Goal: Task Accomplishment & Management: Manage account settings

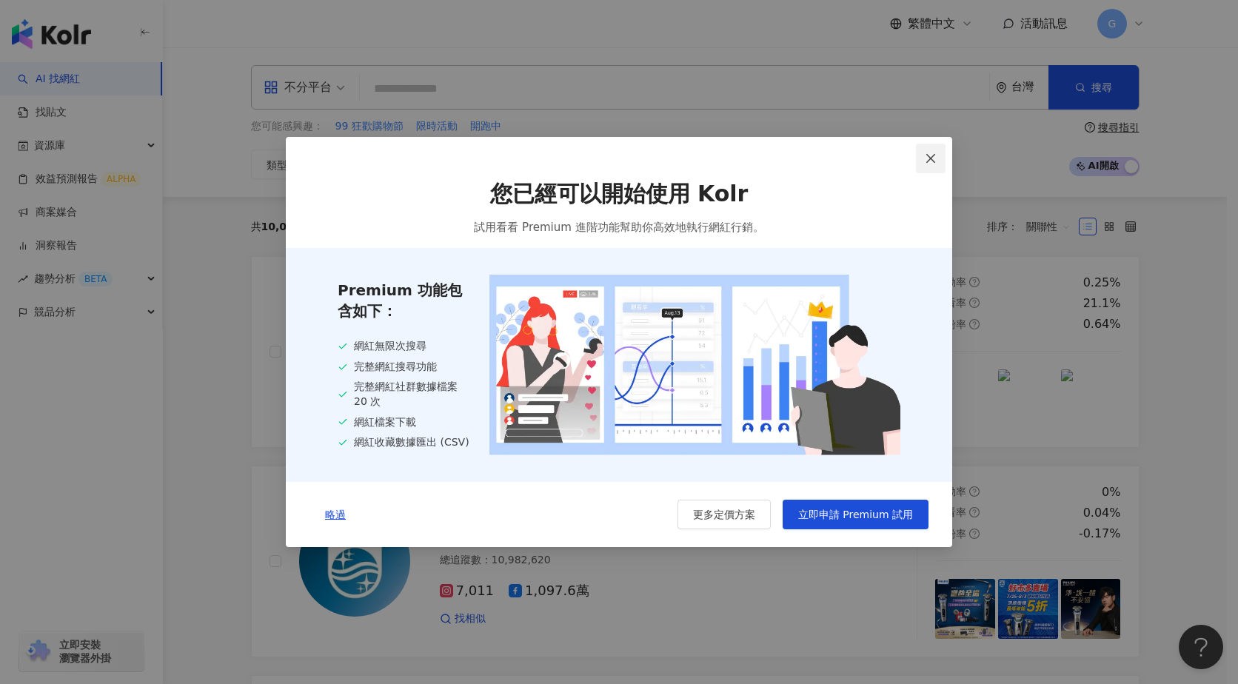
click at [932, 157] on icon "close" at bounding box center [930, 157] width 9 height 9
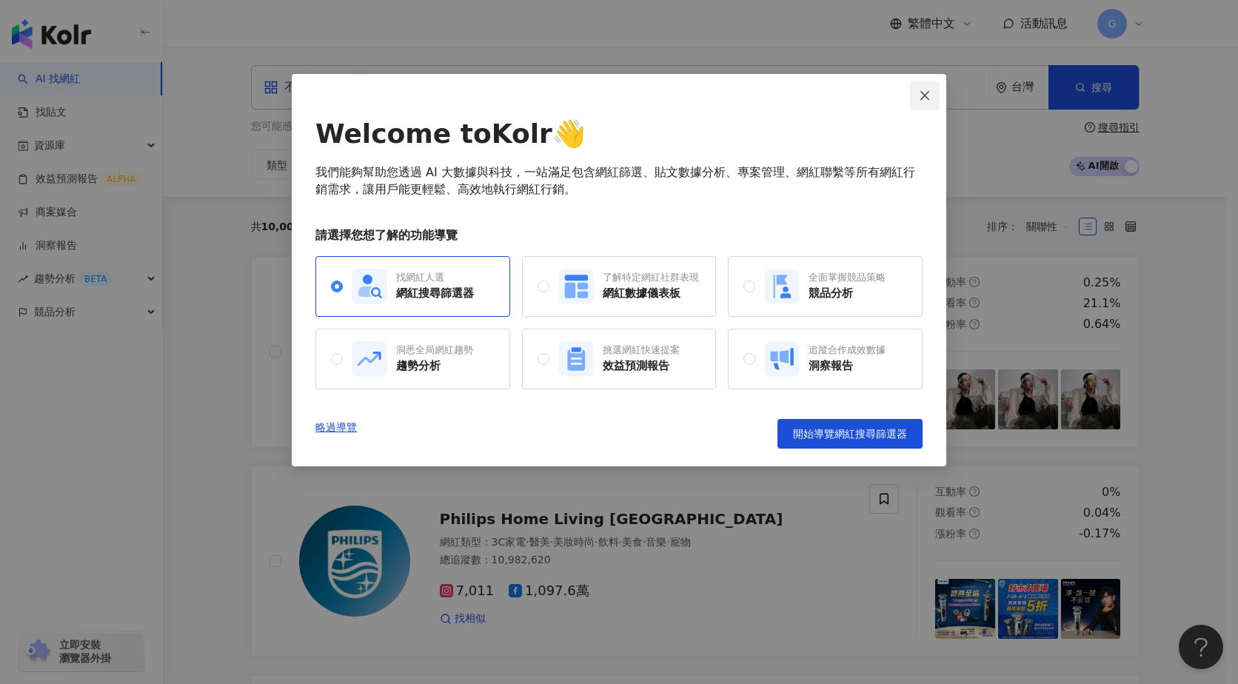
click at [926, 104] on button "Close" at bounding box center [925, 96] width 30 height 30
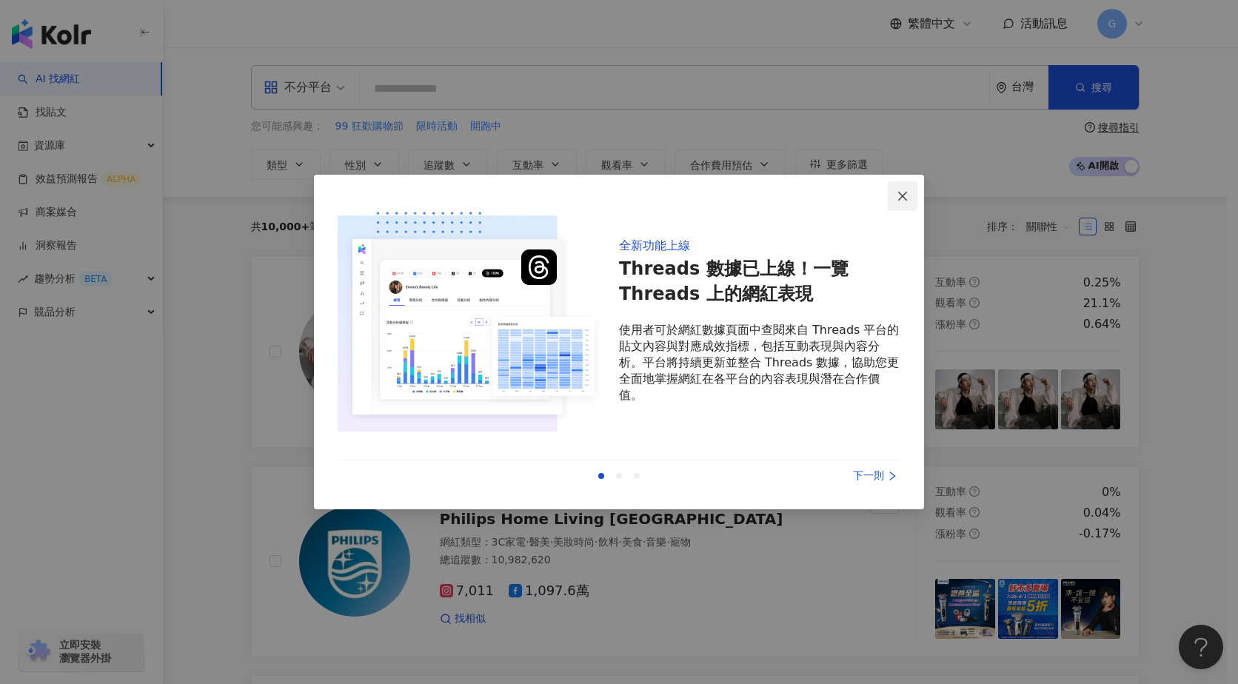
click at [901, 187] on button "Close" at bounding box center [903, 196] width 30 height 30
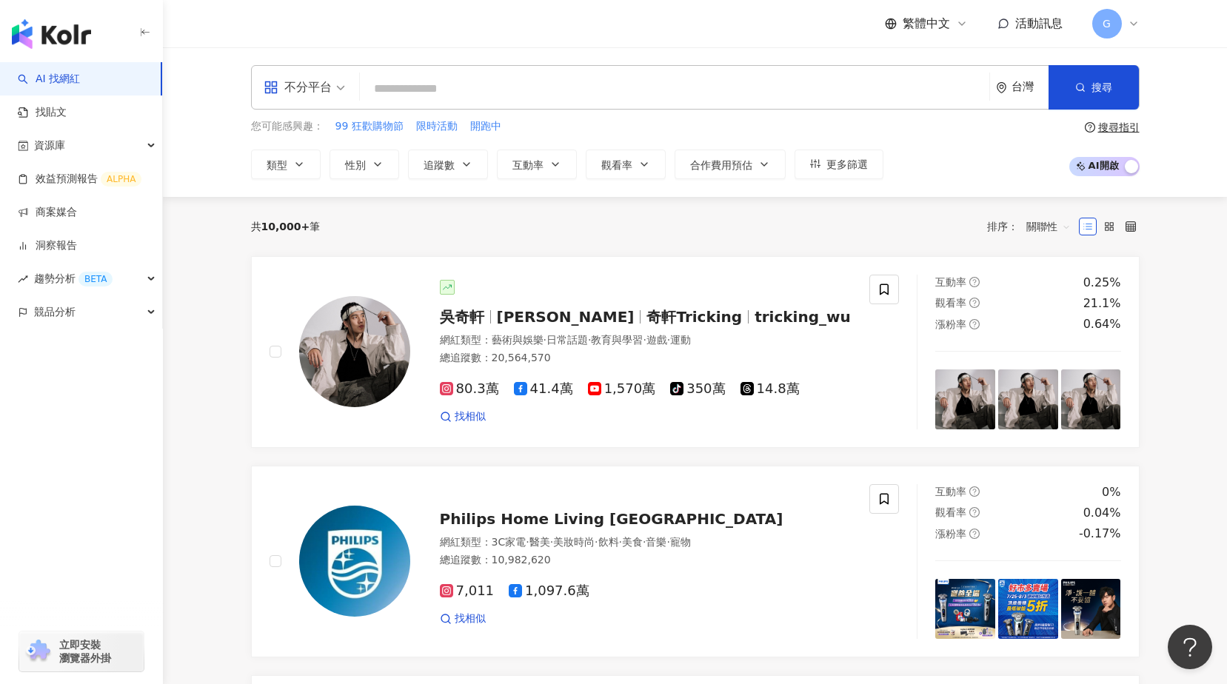
click at [1131, 21] on icon at bounding box center [1134, 24] width 12 height 12
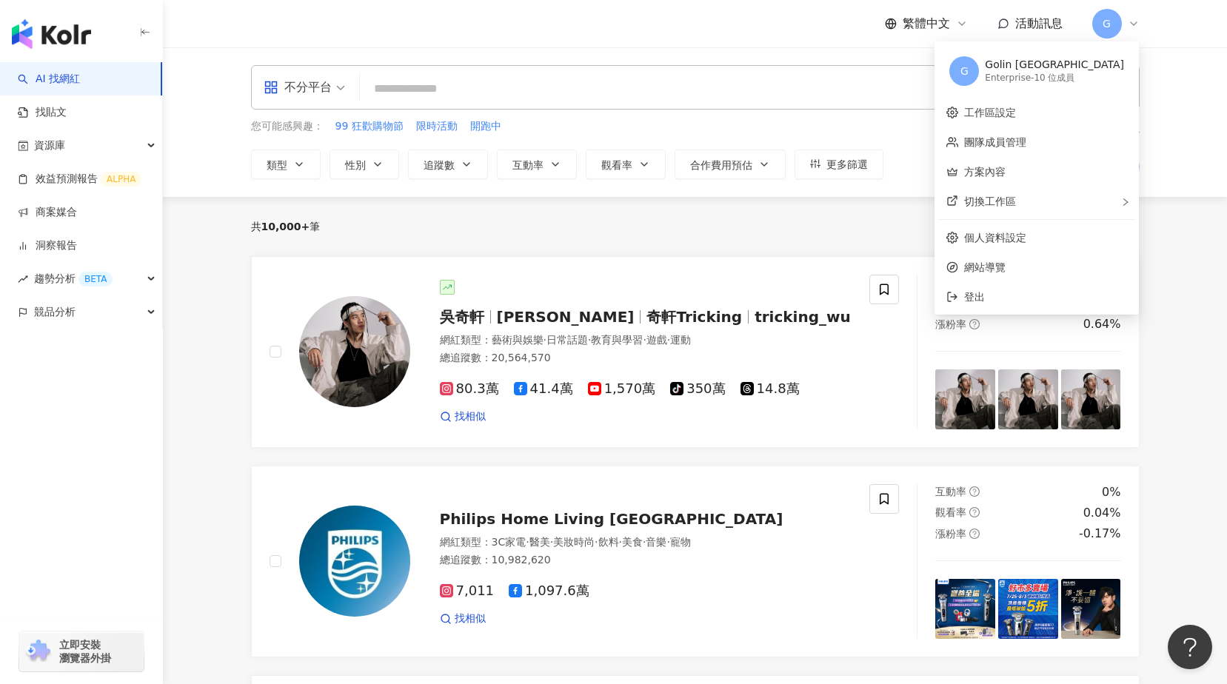
click at [1096, 73] on div "Enterprise - 10 位成員" at bounding box center [1054, 78] width 139 height 13
click at [1026, 136] on link "團隊成員管理" at bounding box center [995, 142] width 62 height 12
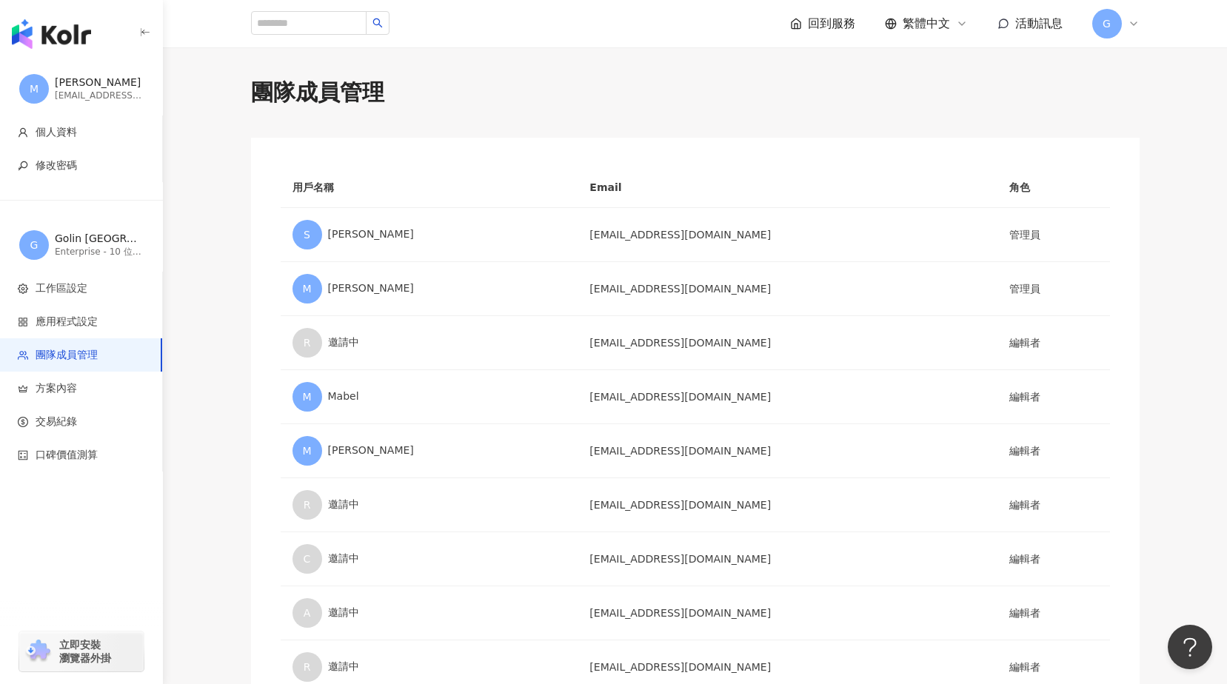
click at [1114, 30] on span "G" at bounding box center [1107, 24] width 30 height 30
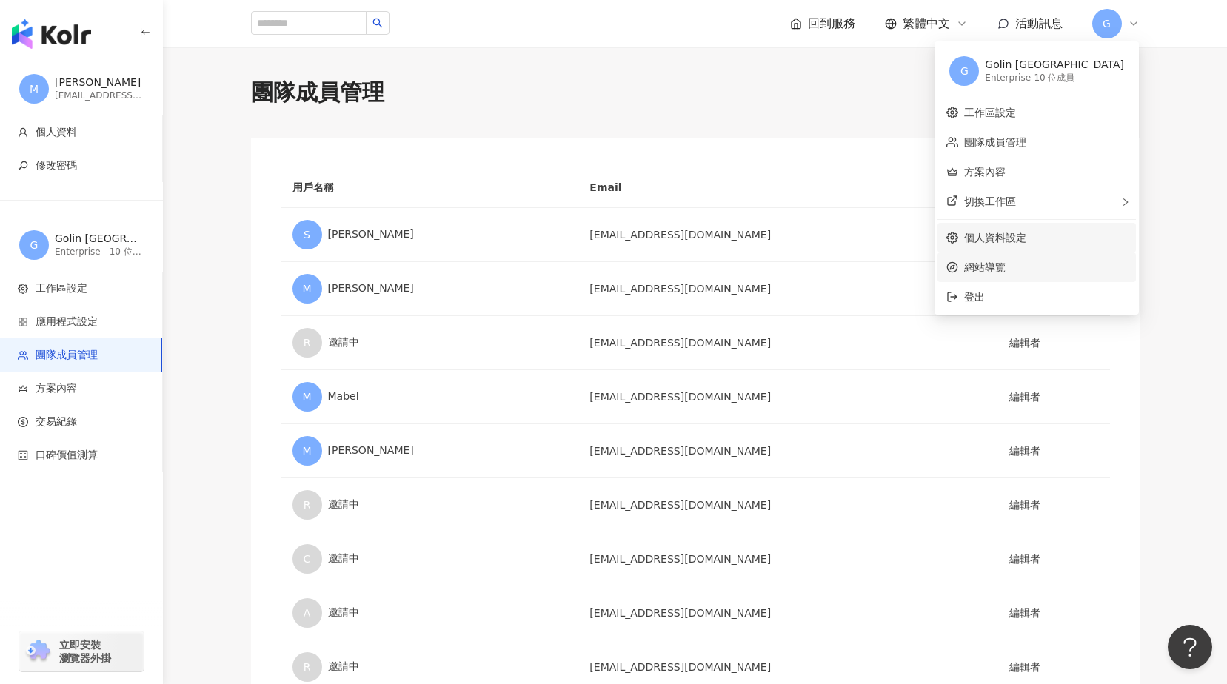
click at [1026, 243] on link "個人資料設定" at bounding box center [995, 238] width 62 height 12
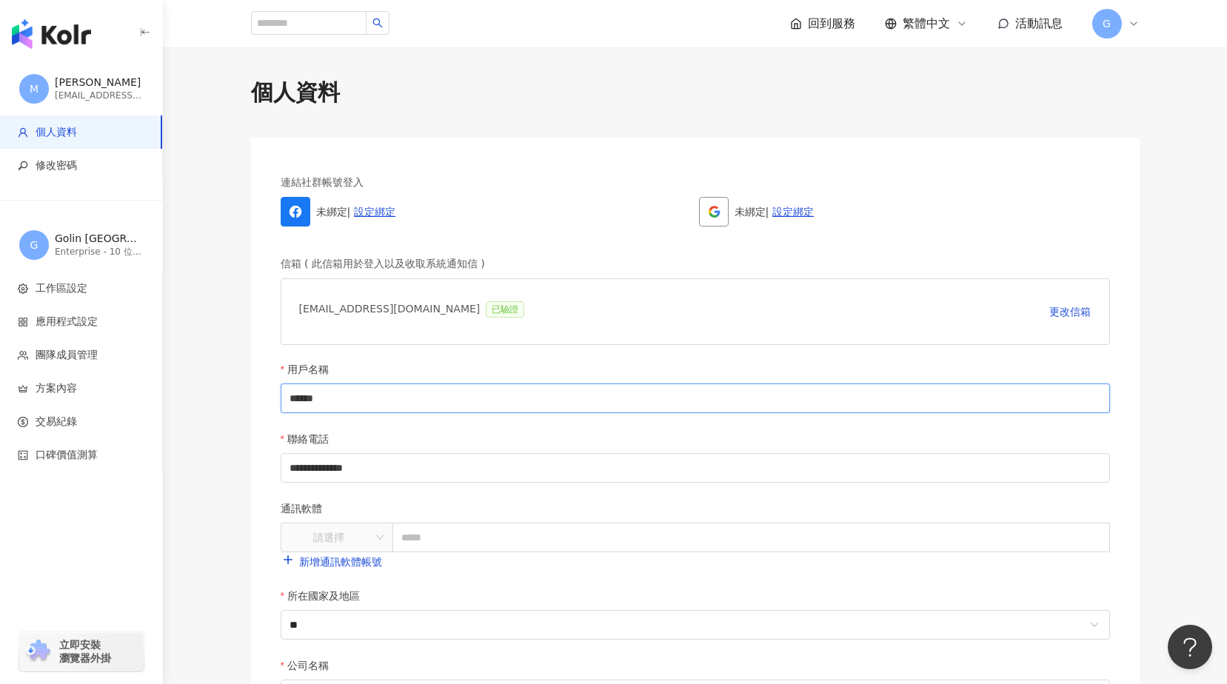
click at [336, 398] on input "******" at bounding box center [695, 399] width 829 height 30
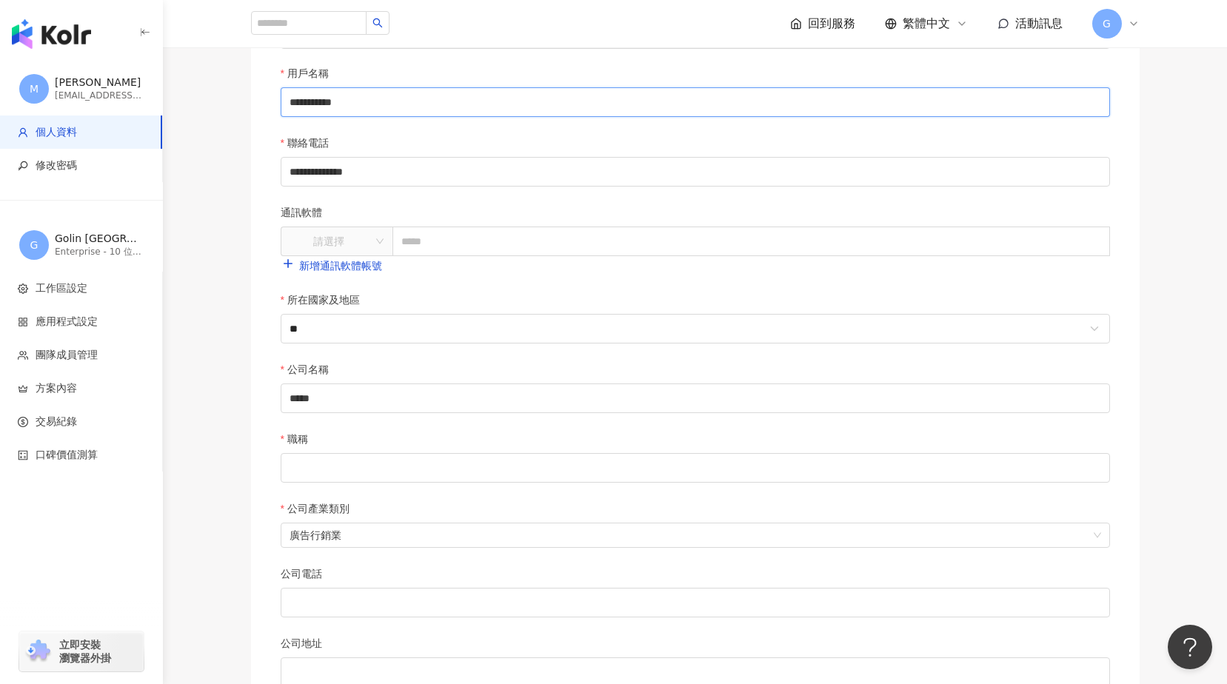
scroll to position [562, 0]
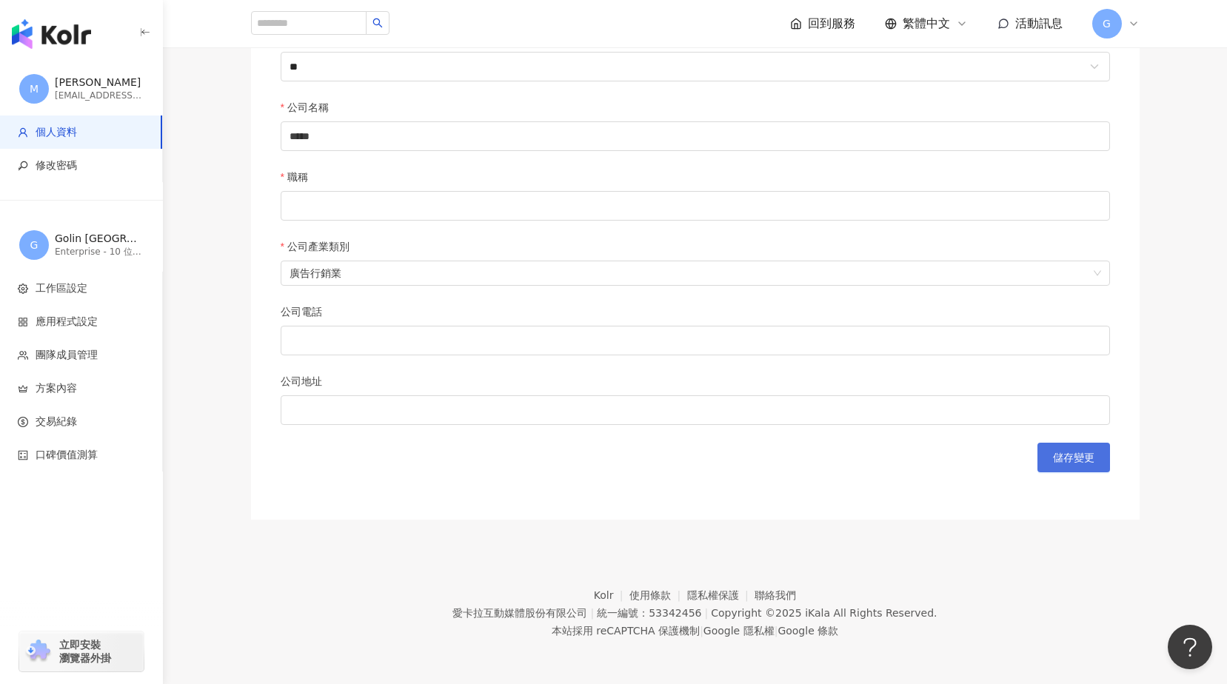
type input "**********"
click at [1069, 454] on span "儲存變更" at bounding box center [1073, 458] width 41 height 12
click at [387, 216] on input "職稱" at bounding box center [695, 206] width 829 height 30
type input "**********"
click at [1103, 453] on button "儲存變更" at bounding box center [1073, 458] width 73 height 30
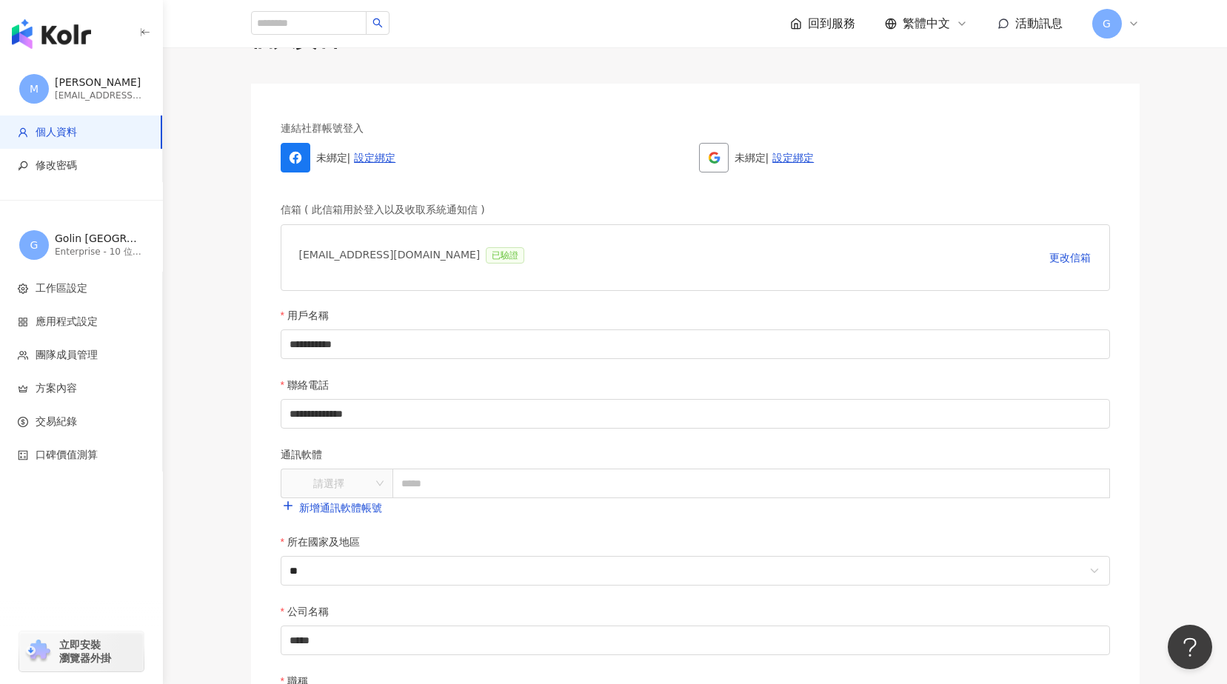
scroll to position [0, 0]
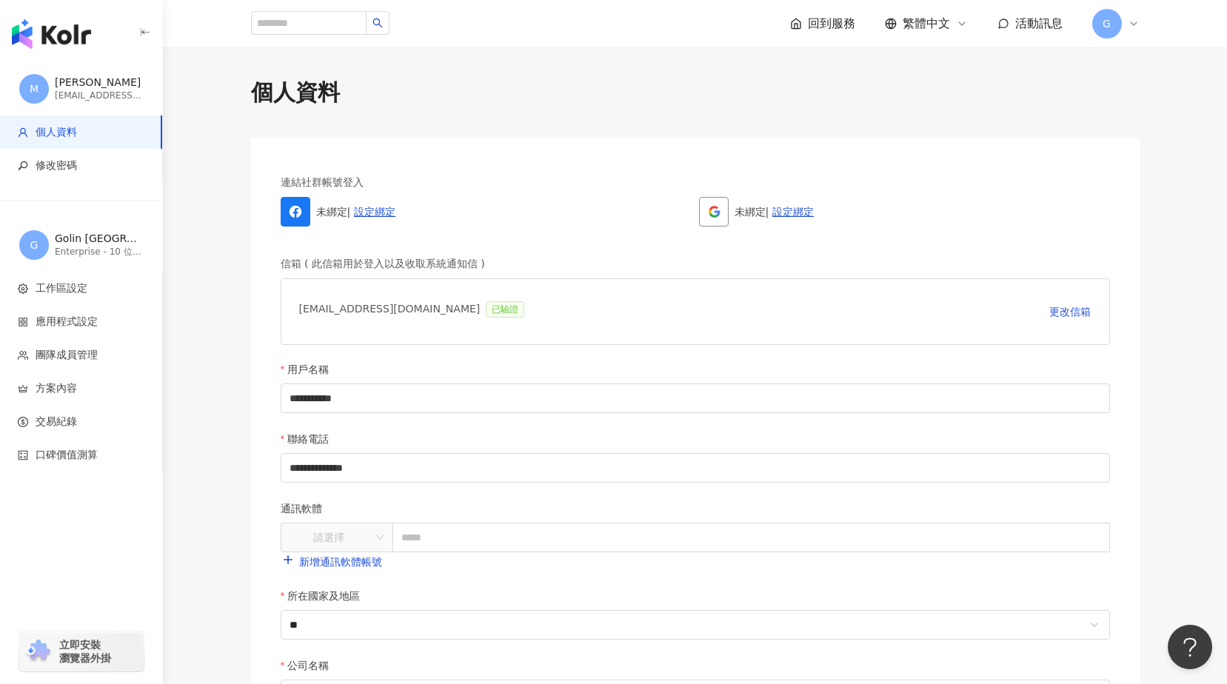
click at [104, 138] on span "個人資料" at bounding box center [83, 132] width 131 height 15
click at [97, 233] on div "Golin [GEOGRAPHIC_DATA]" at bounding box center [99, 239] width 89 height 15
click at [109, 289] on span "工作區設定" at bounding box center [84, 288] width 133 height 15
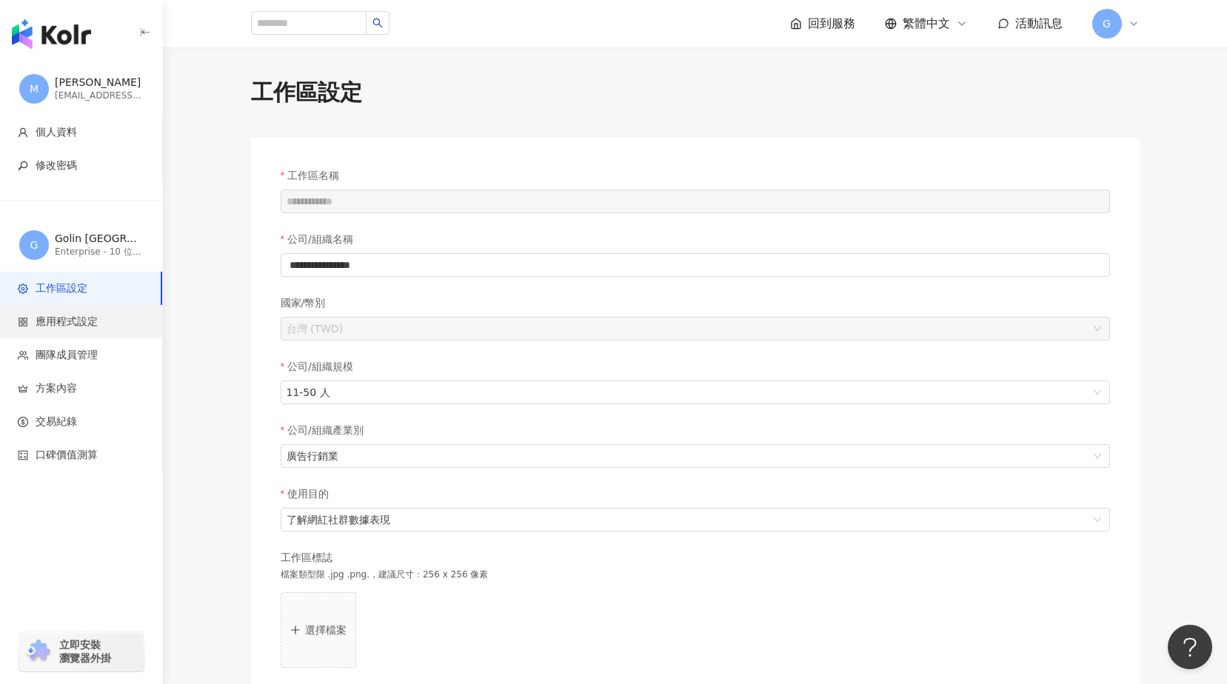
click at [61, 321] on span "應用程式設定" at bounding box center [67, 322] width 62 height 15
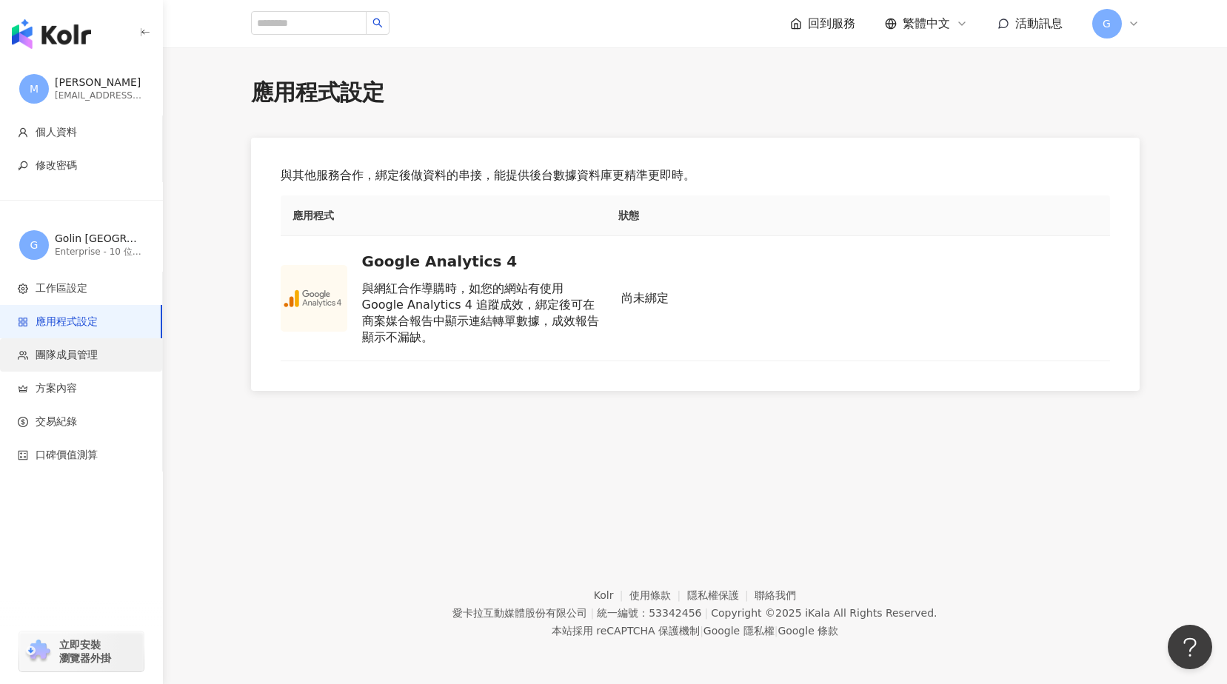
click at [97, 360] on span "團隊成員管理" at bounding box center [67, 355] width 62 height 15
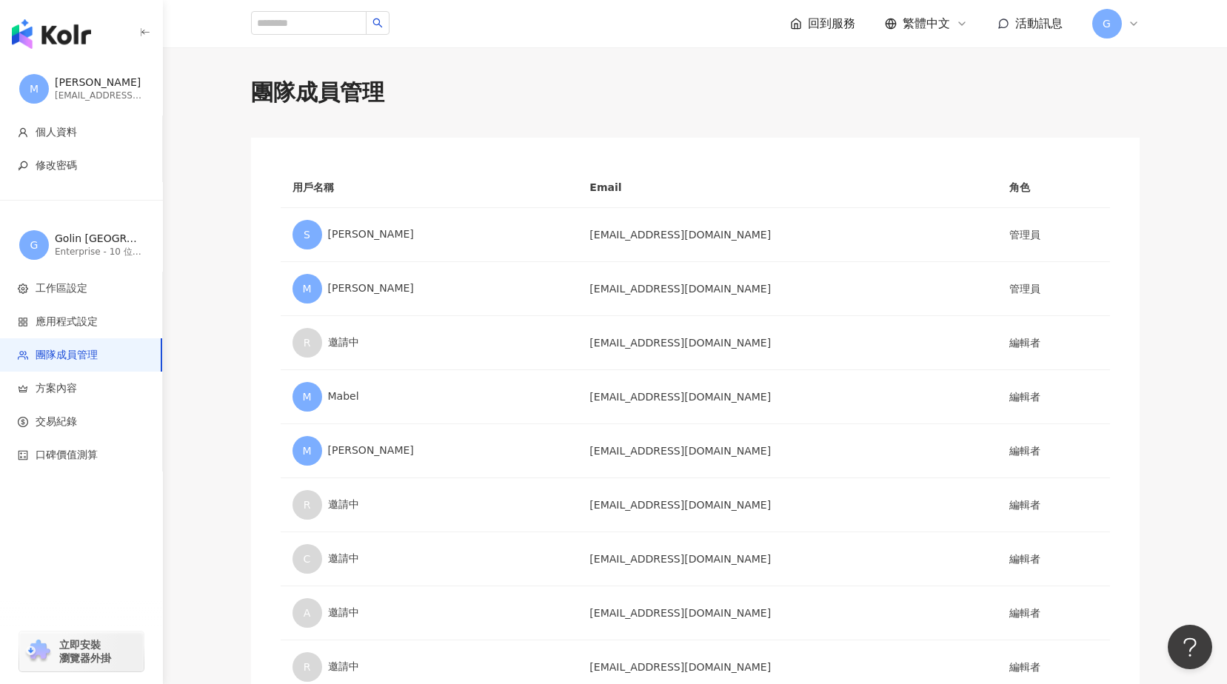
click at [1119, 24] on span "G" at bounding box center [1107, 24] width 30 height 30
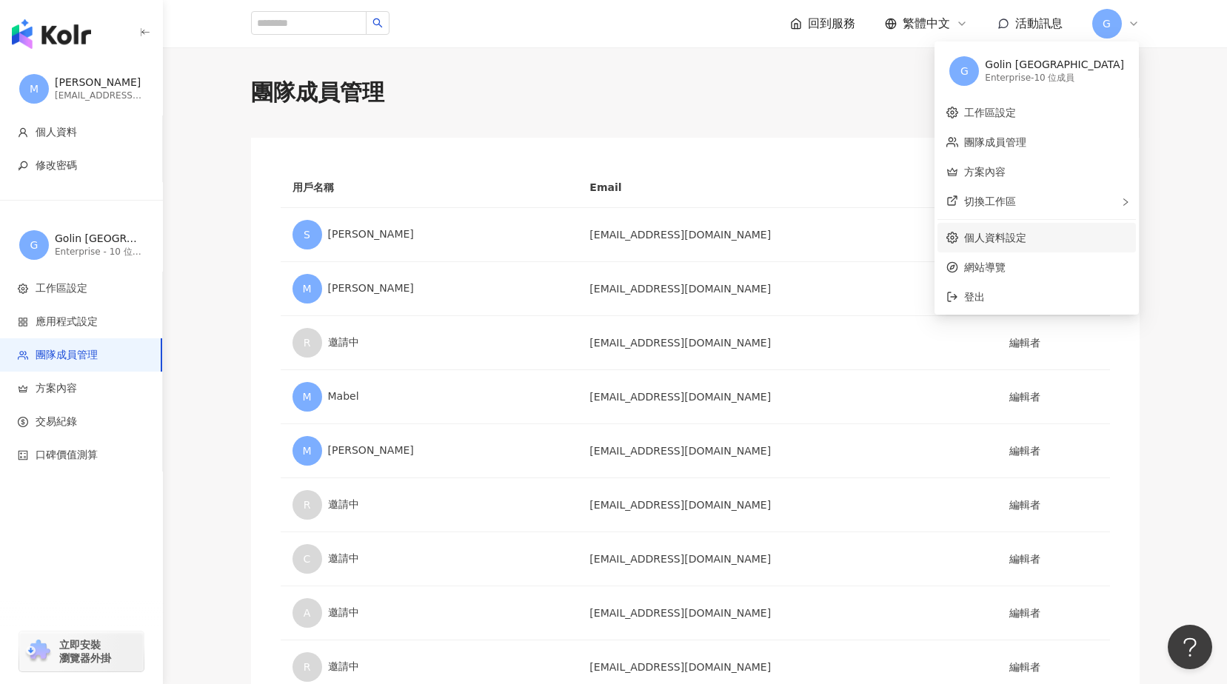
click at [1026, 234] on link "個人資料設定" at bounding box center [995, 238] width 62 height 12
